Goal: Obtain resource: Download file/media

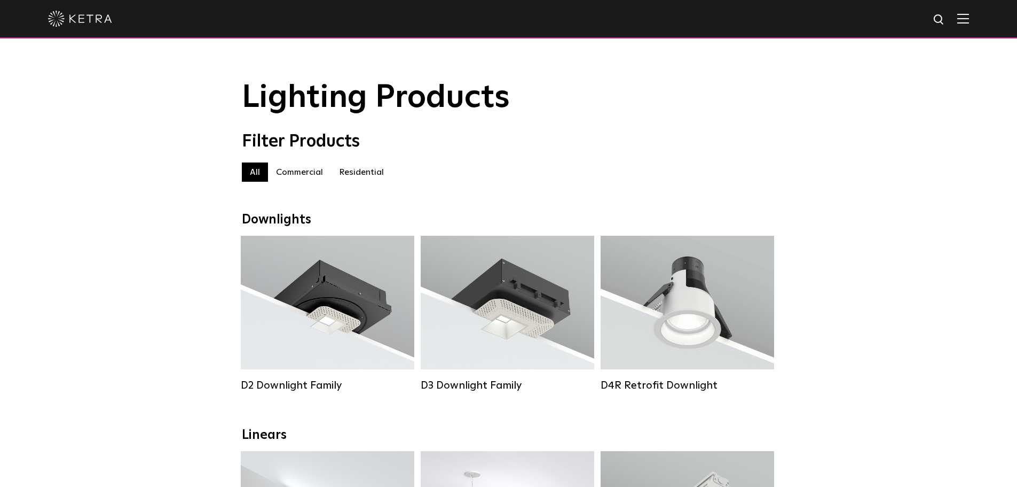
click at [969, 22] on img at bounding box center [964, 18] width 12 height 10
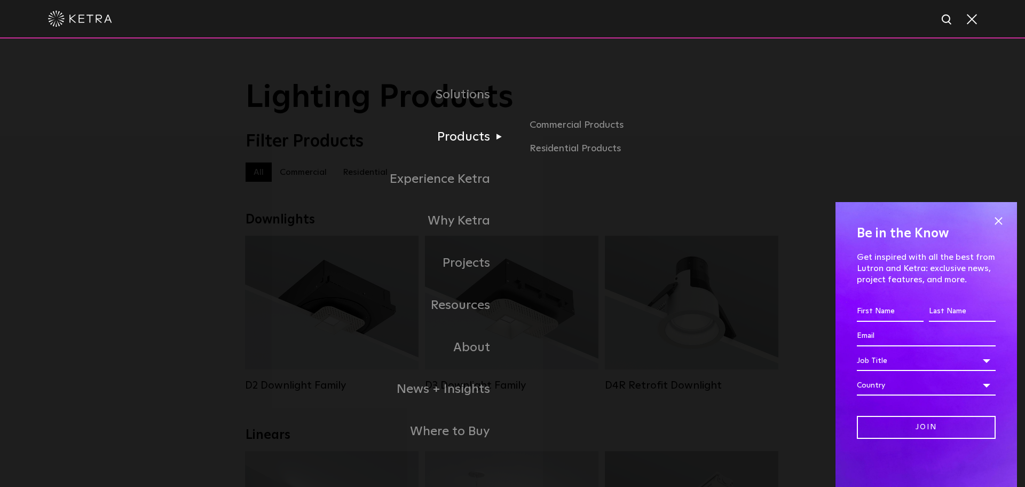
click at [472, 146] on link "Products" at bounding box center [379, 137] width 267 height 42
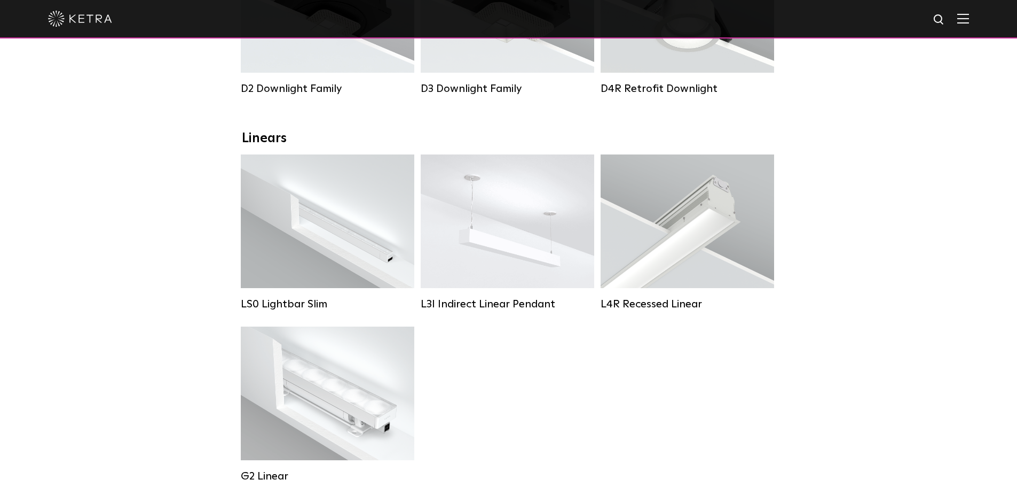
scroll to position [320, 0]
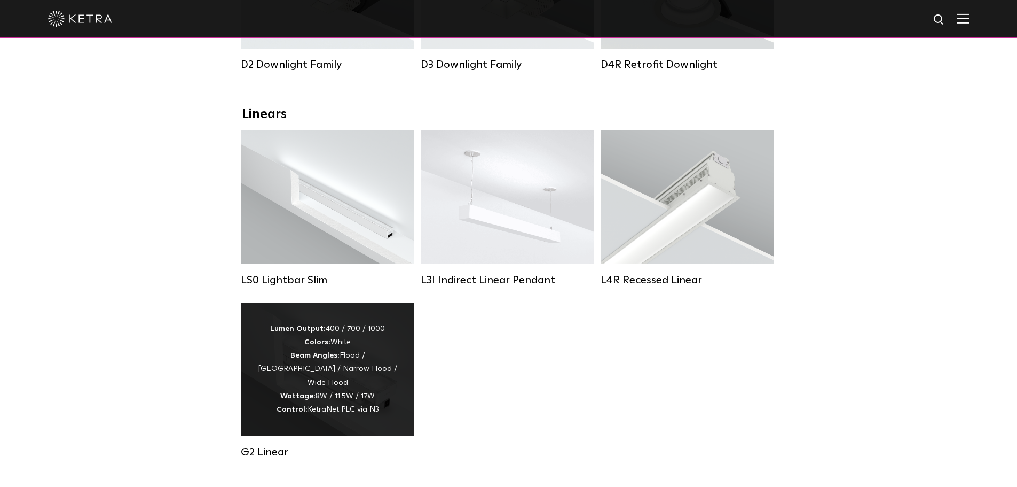
click at [343, 375] on div "Lumen Output: 400 / 700 / 1000 Colors: White Beam Angles: Flood / Graze / Narro…" at bounding box center [328, 369] width 142 height 94
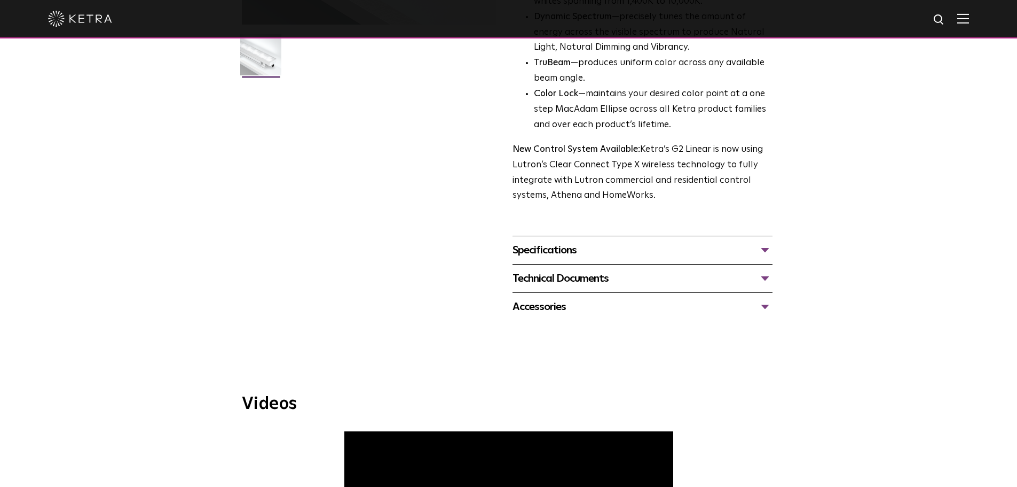
scroll to position [320, 0]
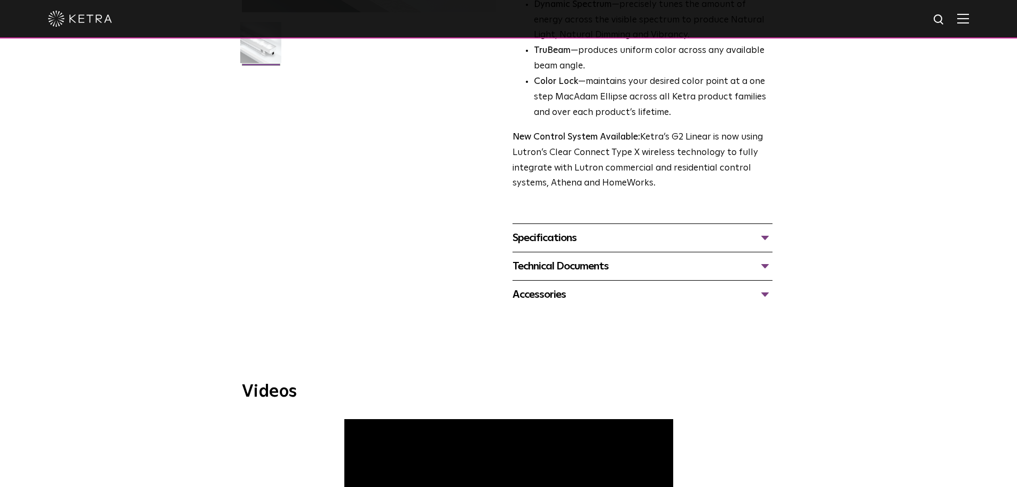
drag, startPoint x: 730, startPoint y: 256, endPoint x: 730, endPoint y: 263, distance: 6.9
click at [730, 257] on div "Technical Documents G2 Specification Sheet G2 Installation Guide G2 Brochure G2…" at bounding box center [643, 266] width 260 height 28
click at [732, 264] on div "Technical Documents" at bounding box center [643, 265] width 260 height 17
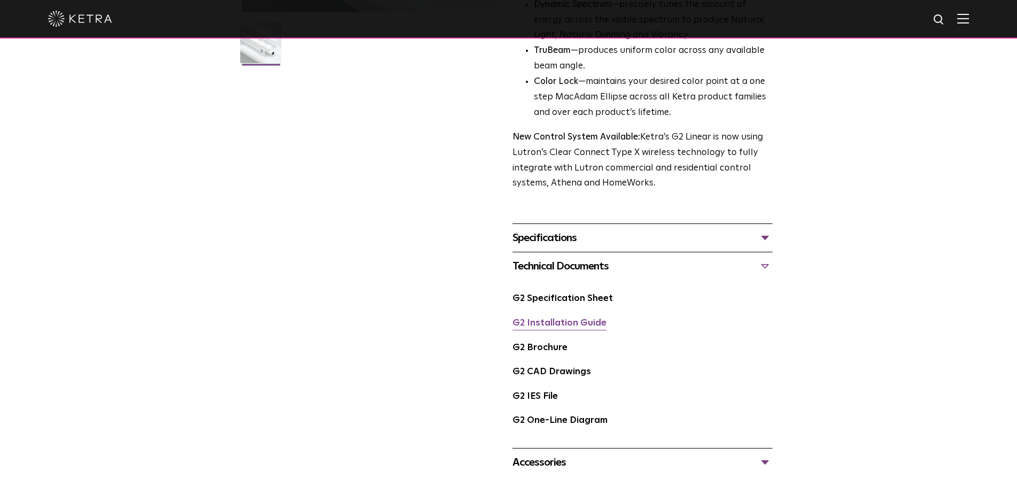
click at [591, 320] on link "G2 Installation Guide" at bounding box center [560, 322] width 94 height 9
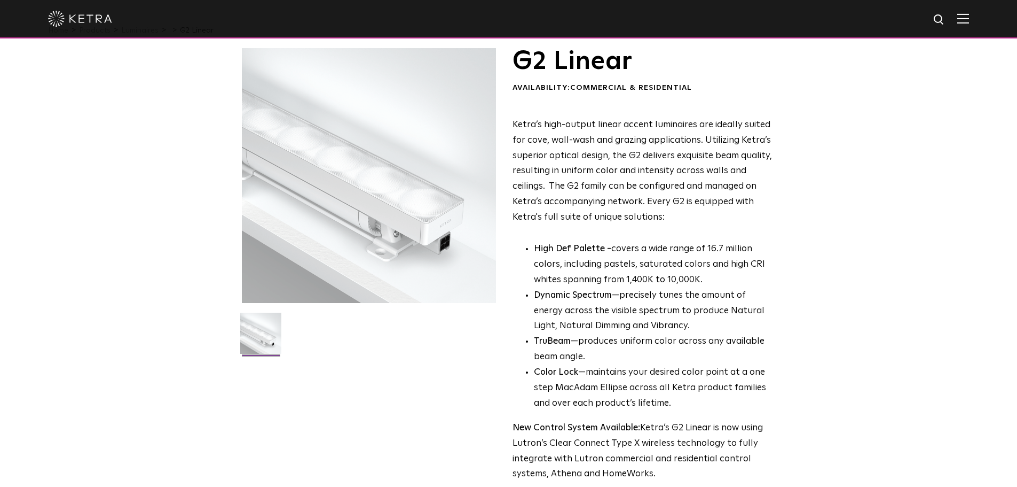
scroll to position [0, 0]
